Goal: Find specific page/section: Find specific page/section

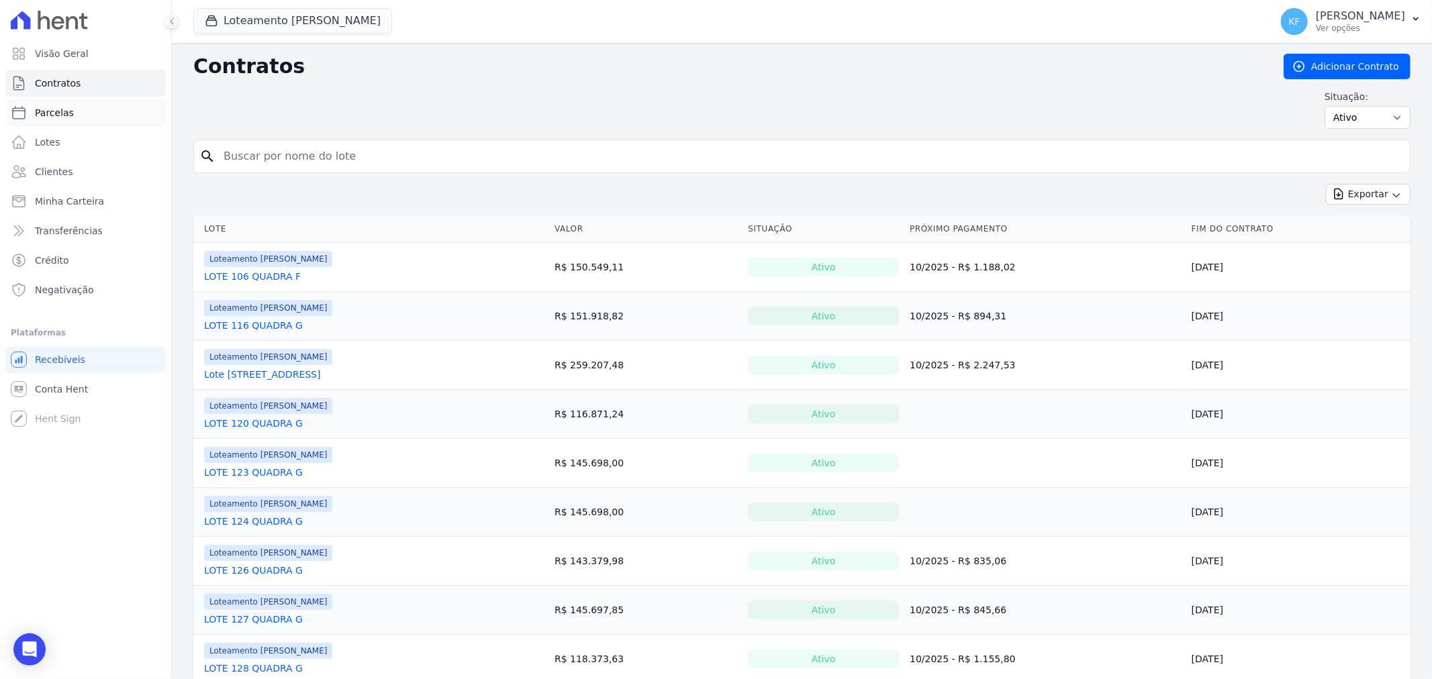
click at [55, 115] on span "Parcelas" at bounding box center [54, 112] width 39 height 13
select select
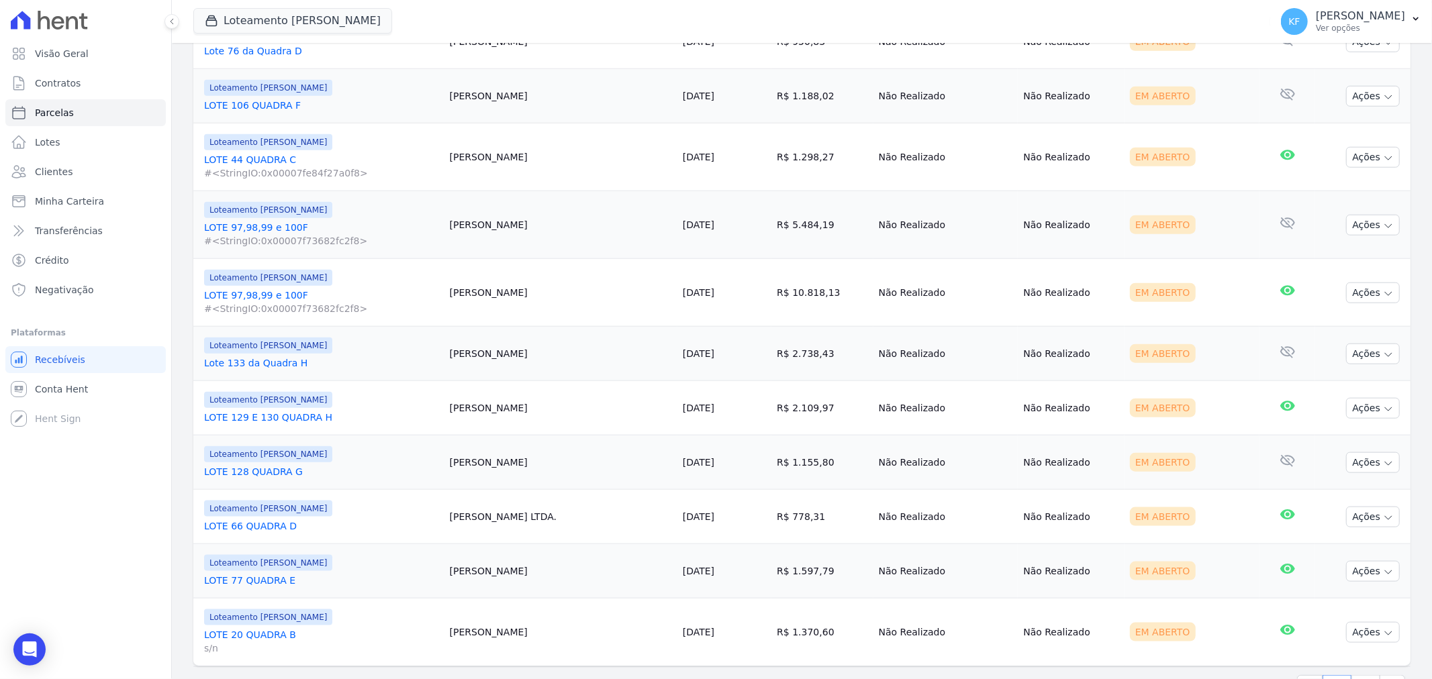
scroll to position [1206, 0]
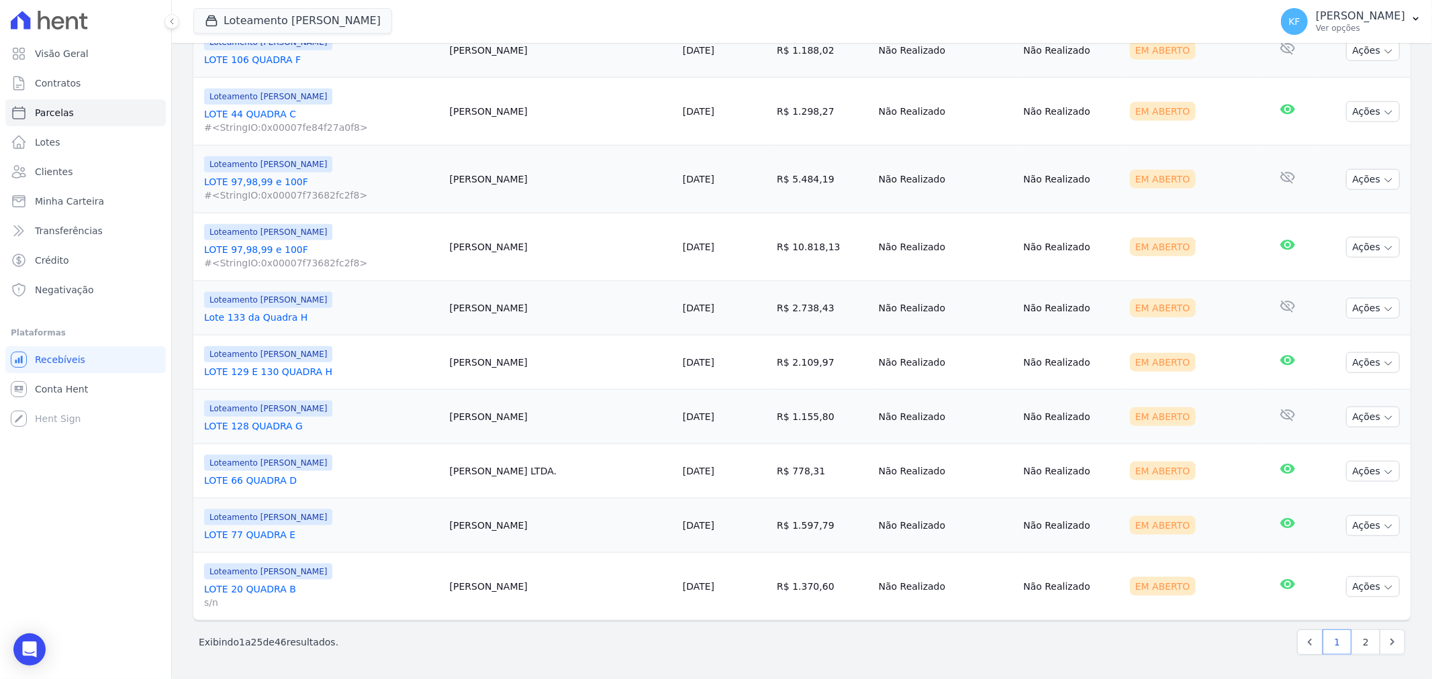
click at [273, 424] on link "LOTE 128 QUADRA G" at bounding box center [321, 426] width 235 height 13
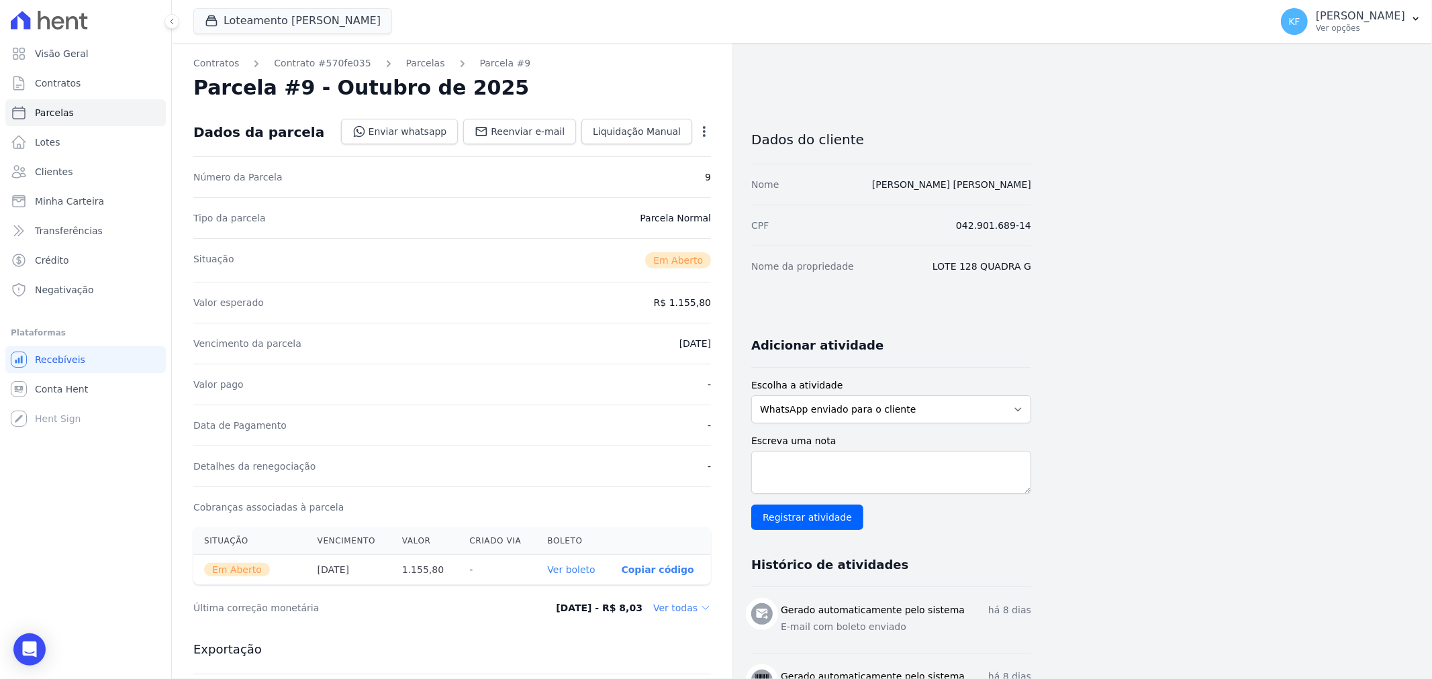
click at [399, 74] on div "Contratos Contrato #570fe035 [GEOGRAPHIC_DATA] Parcela #9 [GEOGRAPHIC_DATA] #9 …" at bounding box center [452, 476] width 561 height 866
drag, startPoint x: 401, startPoint y: 67, endPoint x: 485, endPoint y: 87, distance: 86.9
click at [406, 66] on link "Parcelas" at bounding box center [425, 63] width 39 height 14
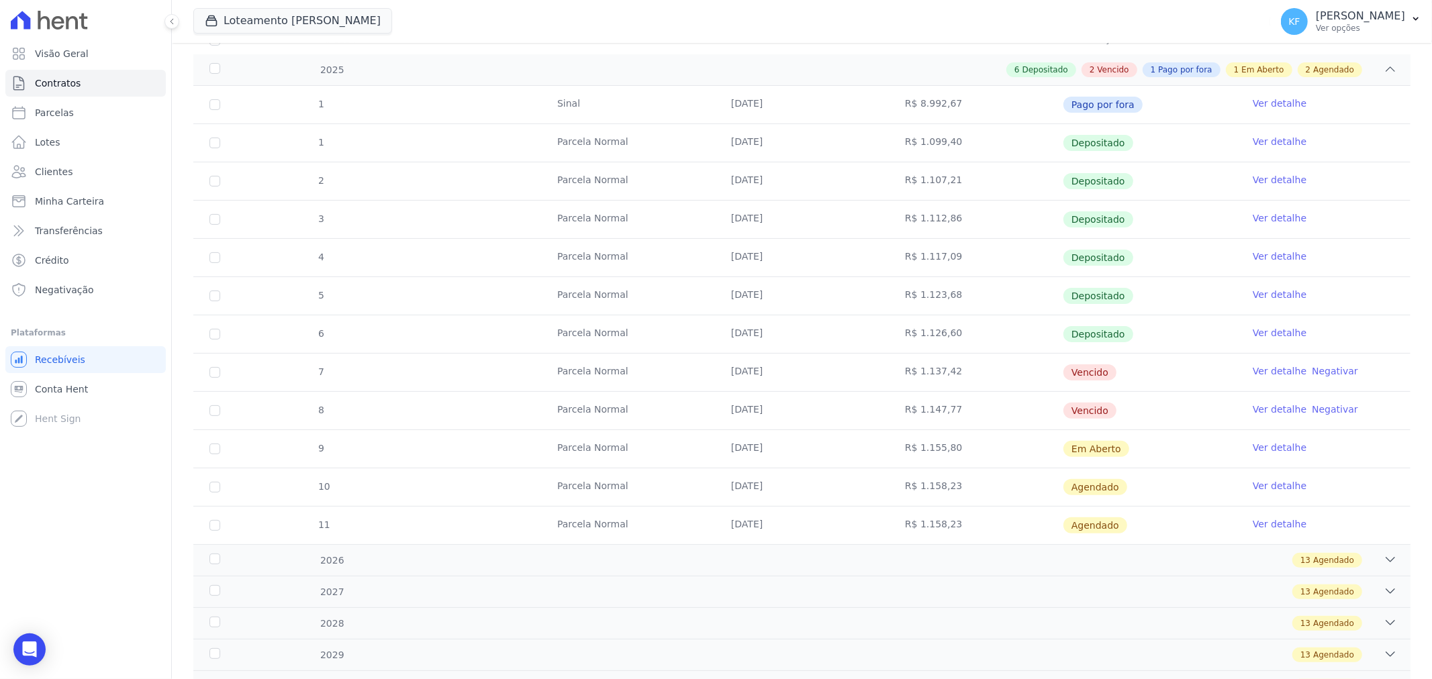
scroll to position [224, 0]
